Goal: Transaction & Acquisition: Purchase product/service

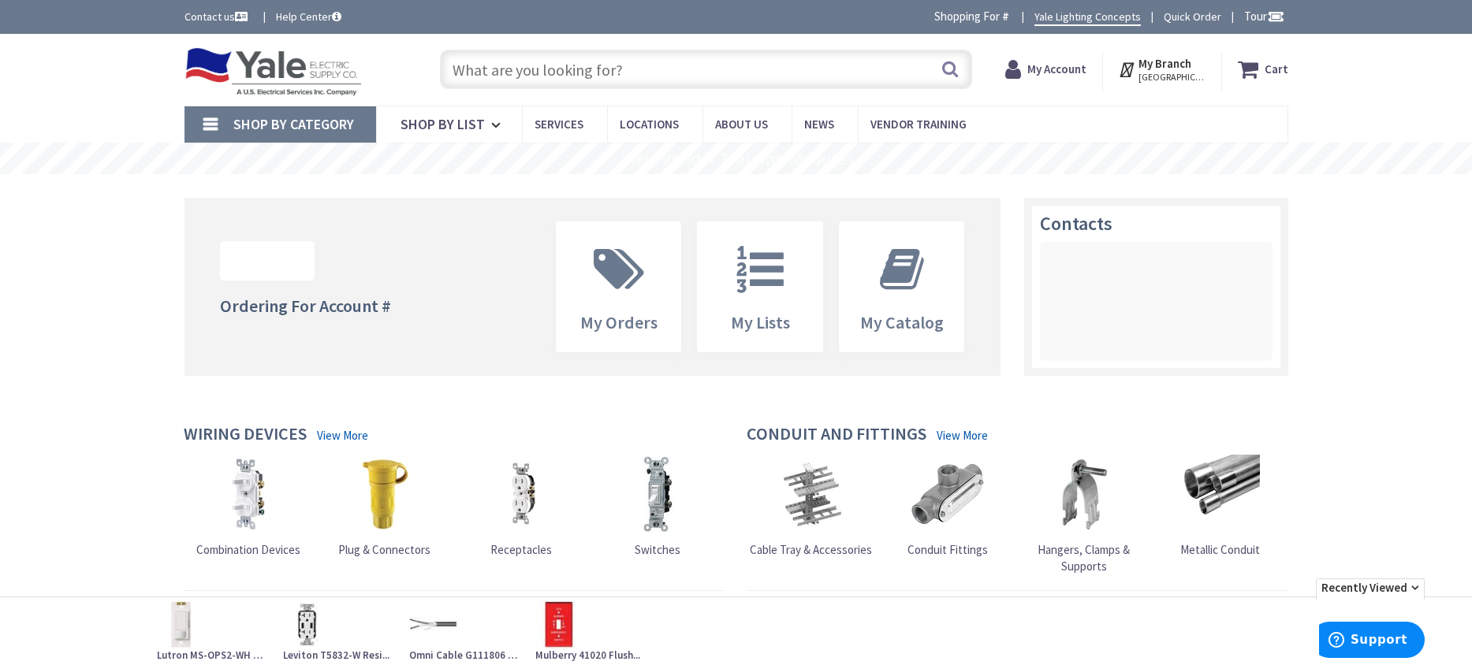
click at [488, 73] on input "text" at bounding box center [706, 69] width 532 height 39
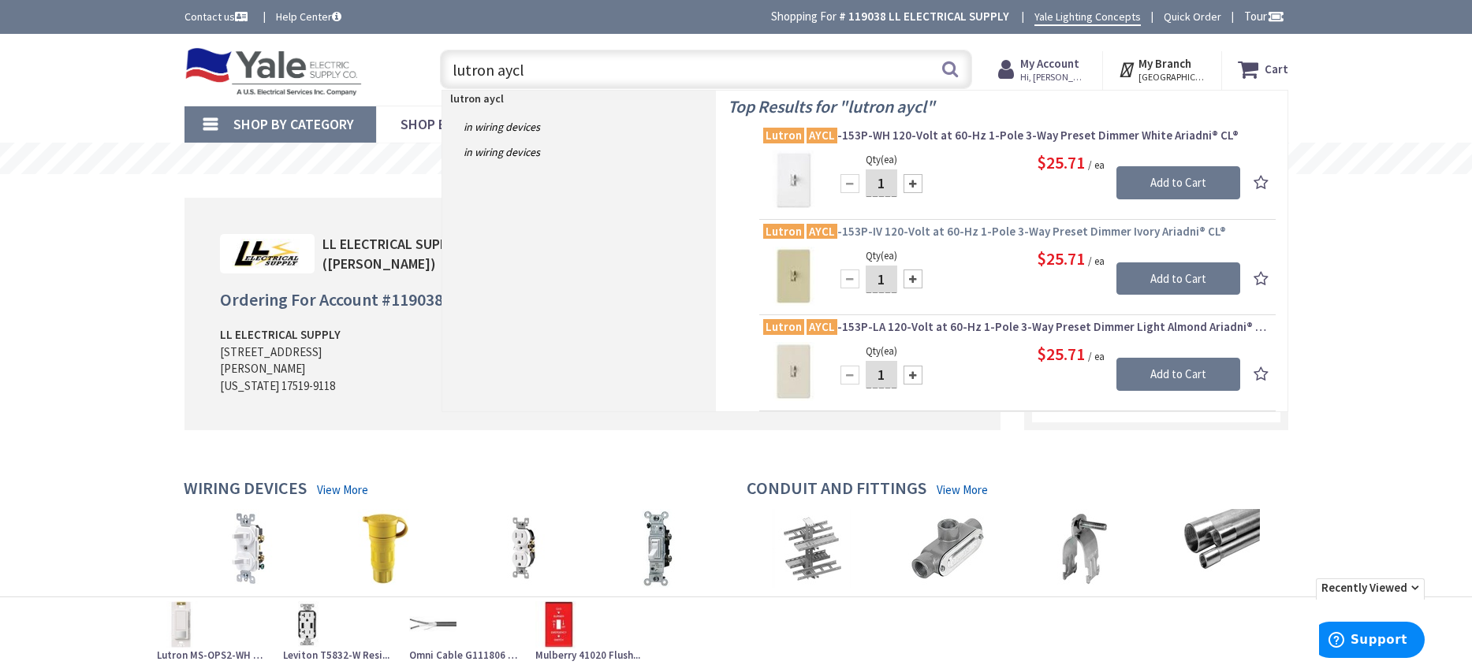
type input "lutron aycl"
click at [924, 229] on span "Lutron AYCL -153P-IV 120-Volt at 60-Hz 1-Pole 3-Way Preset Dimmer Ivory Ariadni…" at bounding box center [1017, 232] width 508 height 16
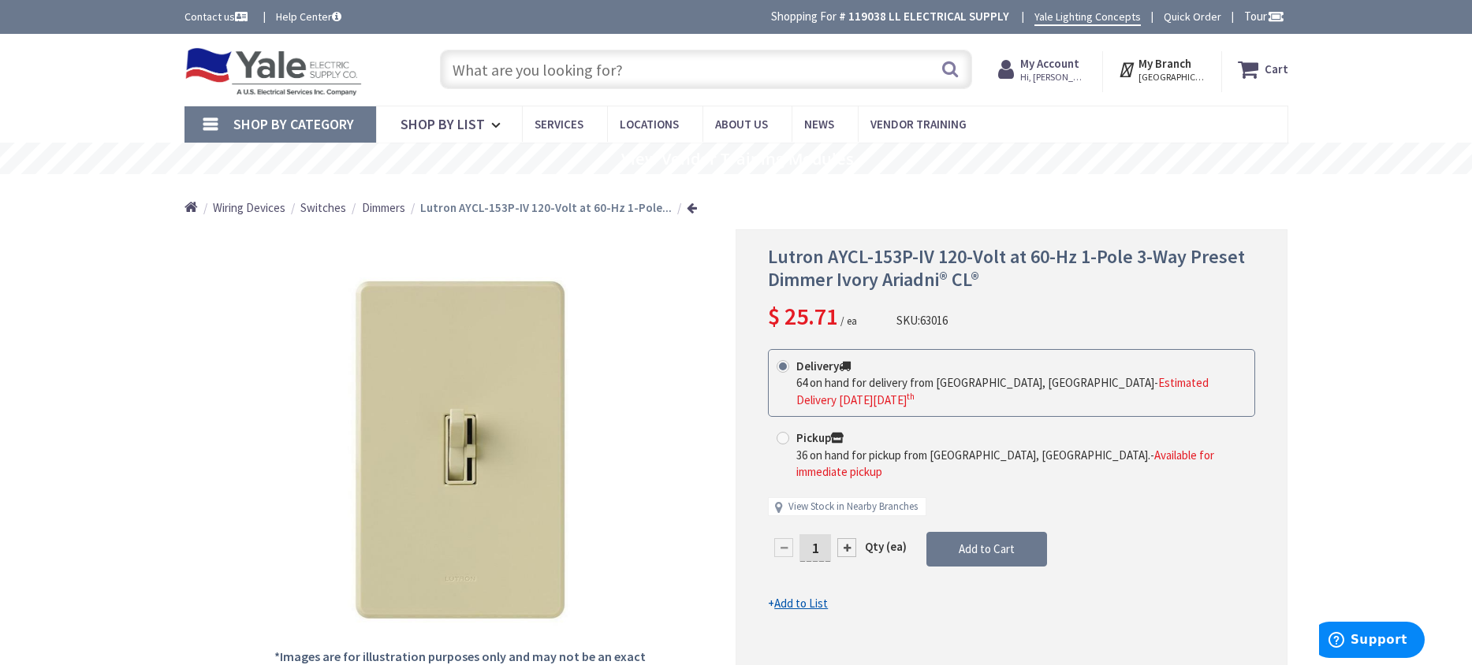
click at [505, 73] on input "text" at bounding box center [706, 69] width 532 height 39
